Goal: Find specific page/section: Find specific page/section

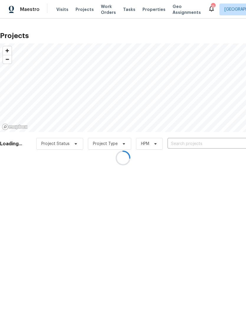
click at [204, 144] on div at bounding box center [123, 158] width 246 height 316
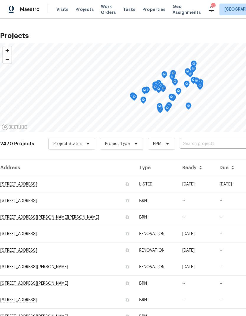
click at [206, 142] on input "text" at bounding box center [214, 143] width 68 height 9
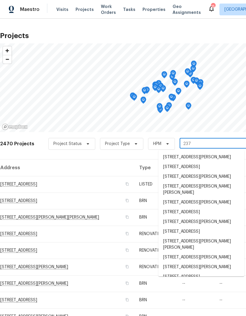
type input "2375"
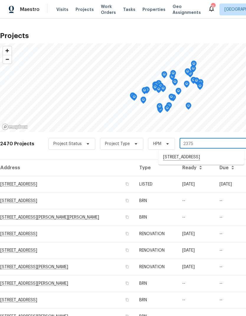
click at [210, 155] on li "[STREET_ADDRESS]" at bounding box center [202, 157] width 86 height 10
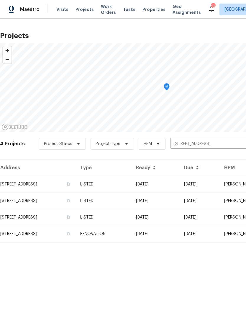
click at [20, 184] on td "[STREET_ADDRESS]" at bounding box center [38, 184] width 76 height 17
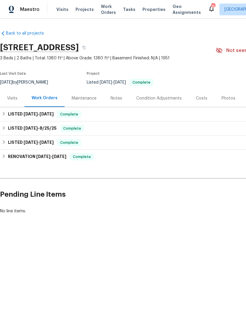
click at [228, 99] on div "Photos" at bounding box center [229, 98] width 14 height 6
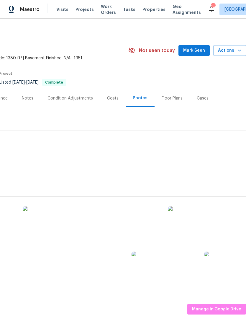
scroll to position [0, 87]
click at [230, 307] on span "Manage in Google Drive" at bounding box center [216, 309] width 49 height 7
